Goal: Task Accomplishment & Management: Complete application form

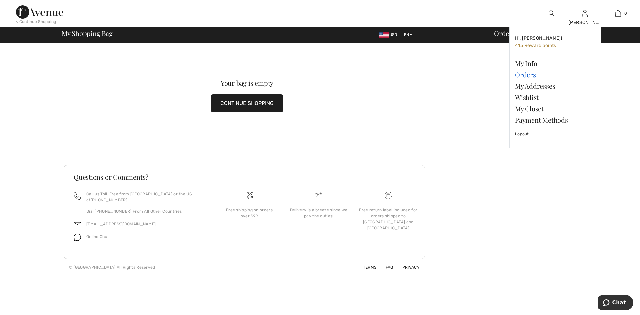
click at [527, 74] on link "Orders" at bounding box center [555, 74] width 81 height 11
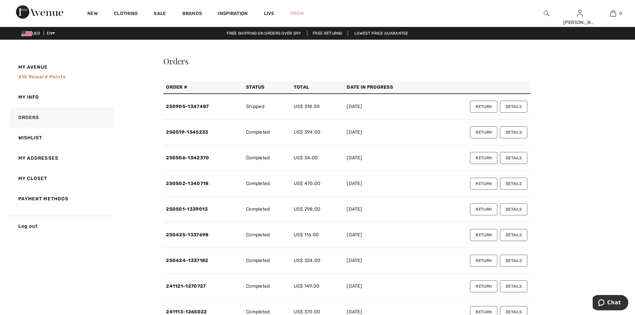
click at [485, 108] on button "Return" at bounding box center [483, 107] width 27 height 12
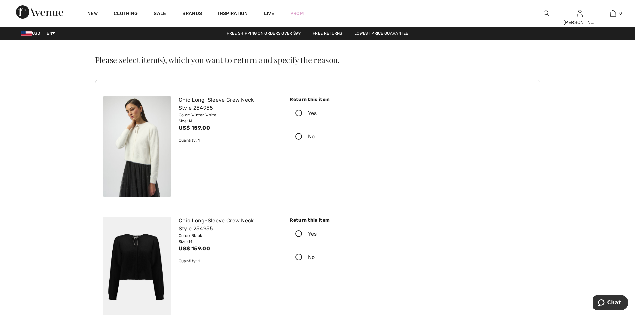
click at [297, 112] on icon at bounding box center [299, 113] width 18 height 7
click at [317, 112] on input "Yes" at bounding box center [319, 113] width 4 height 20
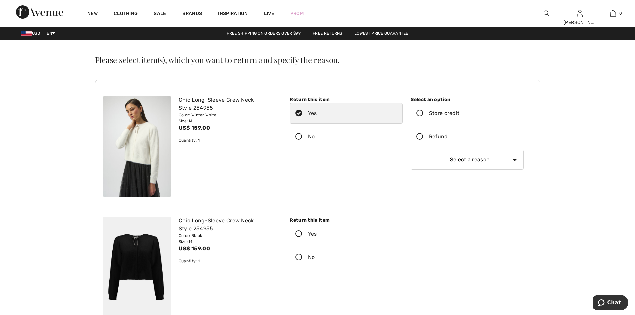
click at [421, 136] on icon at bounding box center [420, 136] width 18 height 7
click at [448, 136] on input "Refund" at bounding box center [450, 137] width 4 height 20
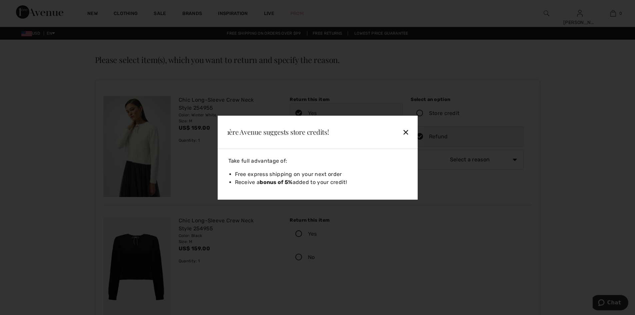
click at [407, 130] on div "✕" at bounding box center [390, 132] width 43 height 14
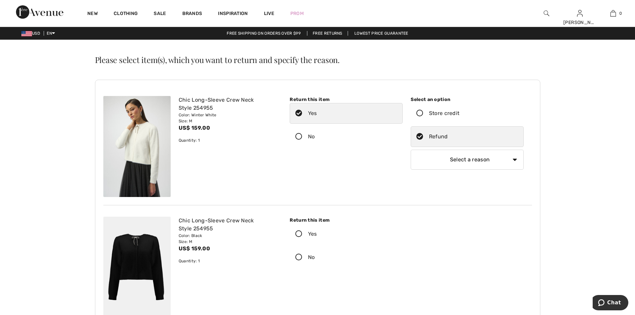
click at [299, 231] on icon at bounding box center [299, 234] width 18 height 7
click at [317, 230] on input "Yes" at bounding box center [319, 234] width 4 height 20
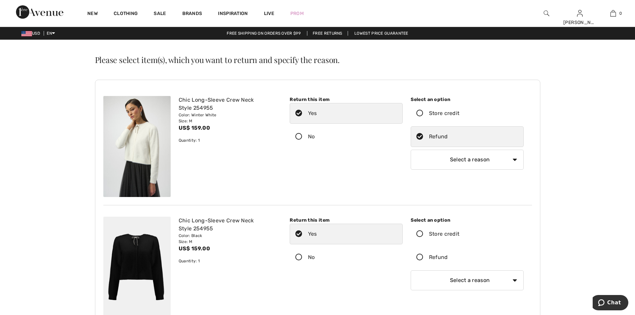
click at [421, 255] on icon at bounding box center [420, 257] width 18 height 7
click at [448, 255] on input "Refund" at bounding box center [450, 257] width 4 height 20
click at [514, 158] on select "Select a reason I received the wrong product or size My order arrived too late …" at bounding box center [467, 160] width 113 height 20
select select "6"
click at [411, 150] on select "Select a reason I received the wrong product or size My order arrived too late …" at bounding box center [467, 160] width 113 height 20
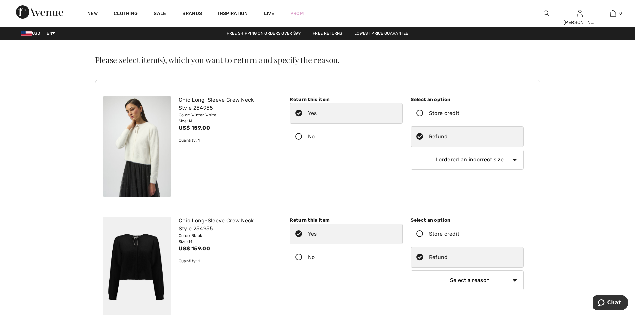
click at [513, 279] on select "Select a reason I received the wrong product or size My order arrived too late …" at bounding box center [467, 280] width 113 height 20
select select "6"
click at [411, 270] on select "Select a reason I received the wrong product or size My order arrived too late …" at bounding box center [467, 280] width 113 height 20
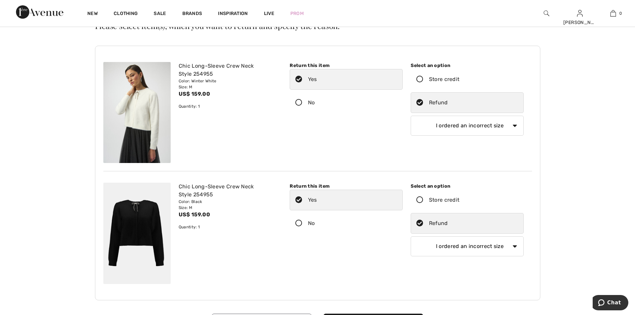
scroll to position [100, 0]
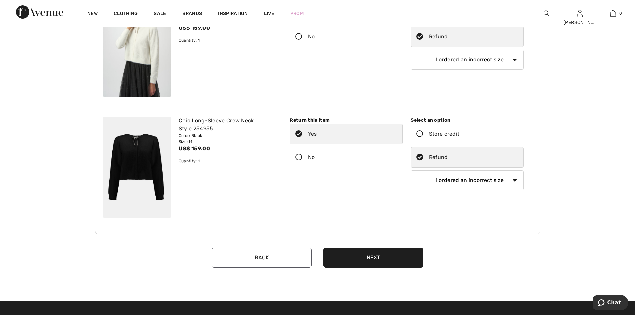
click at [374, 258] on button "Next" at bounding box center [373, 258] width 100 height 20
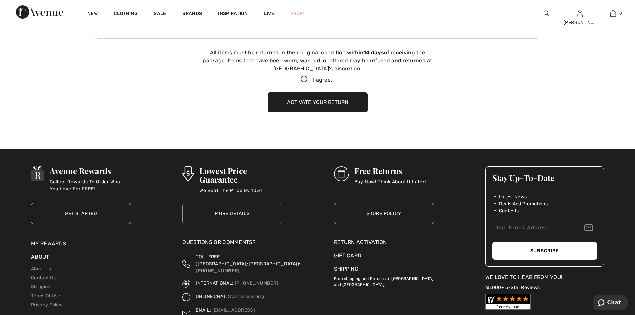
scroll to position [304, 0]
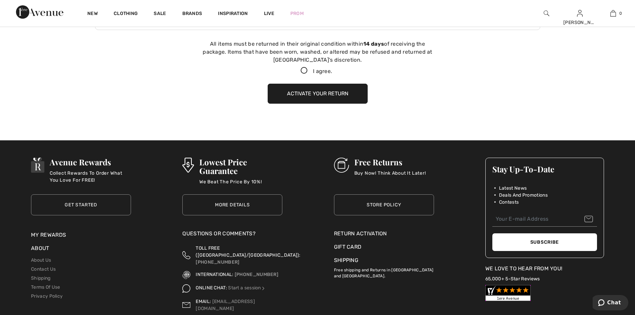
click at [305, 69] on icon at bounding box center [304, 70] width 18 height 7
click at [332, 69] on input "I agree." at bounding box center [334, 71] width 4 height 4
checkbox input "true"
click at [315, 91] on button "Activate your return" at bounding box center [318, 94] width 100 height 20
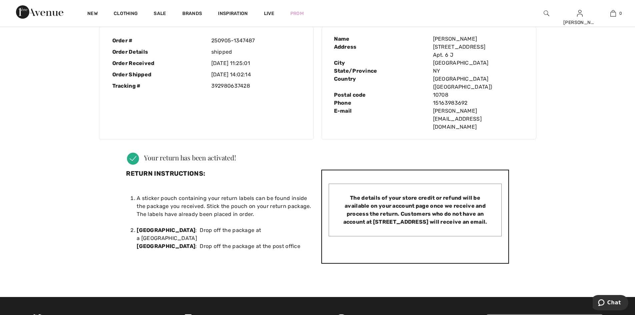
scroll to position [0, 0]
